Goal: Check status: Check status

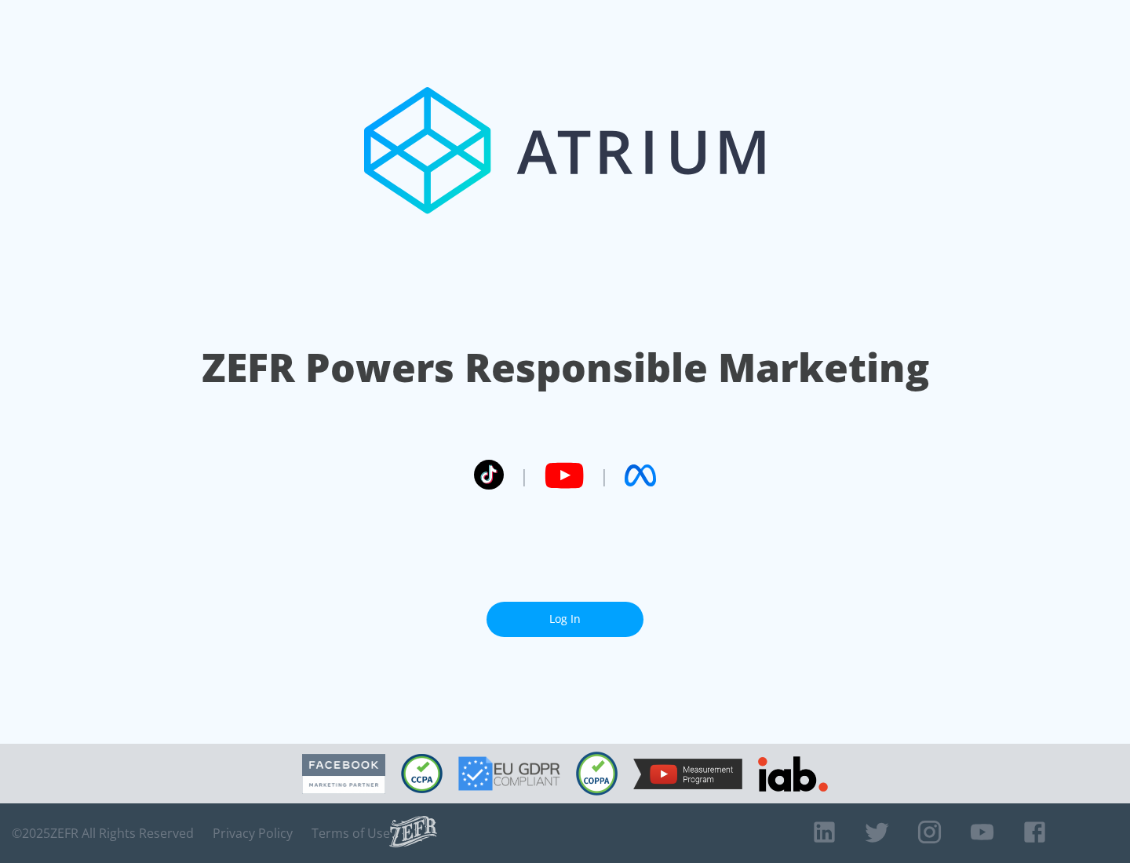
click at [565, 613] on link "Log In" at bounding box center [565, 619] width 157 height 35
